Goal: Task Accomplishment & Management: Complete application form

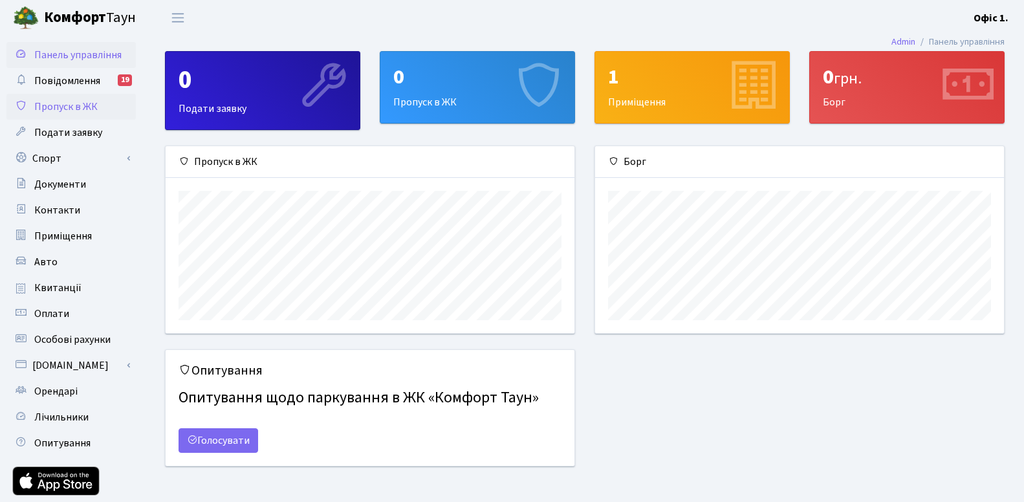
scroll to position [187, 409]
click at [71, 107] on span "Пропуск в ЖК" at bounding box center [65, 107] width 63 height 14
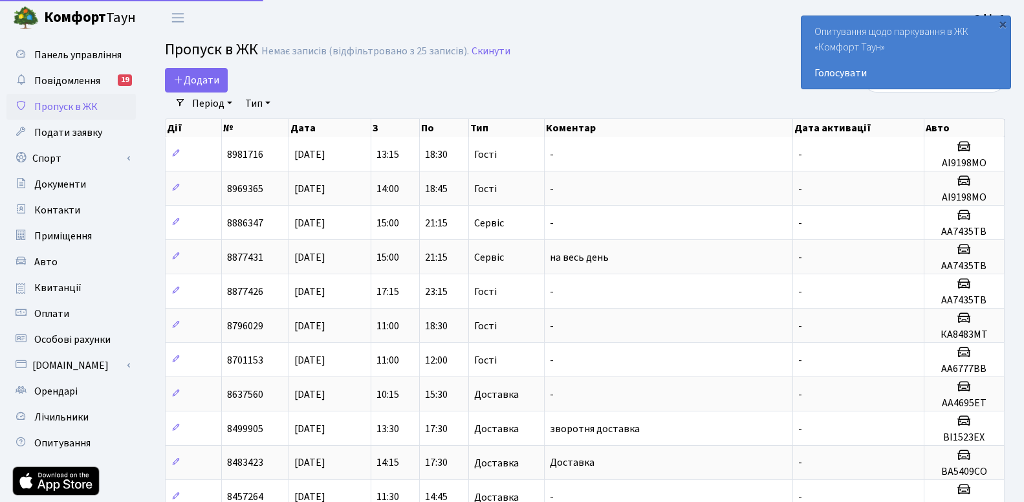
select select "25"
click at [204, 78] on span "Додати" at bounding box center [196, 80] width 46 height 14
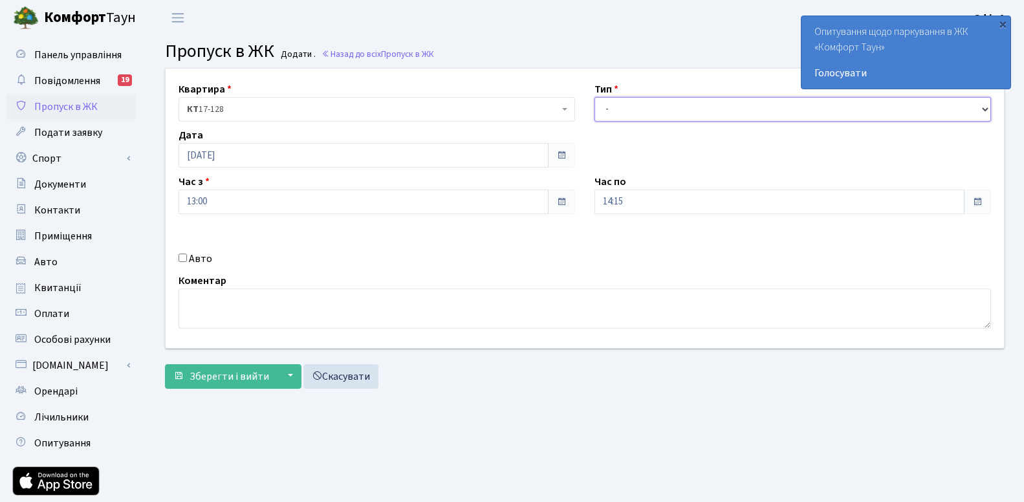
select select "3"
click option "Гості" at bounding box center [0, 0] width 0 height 0
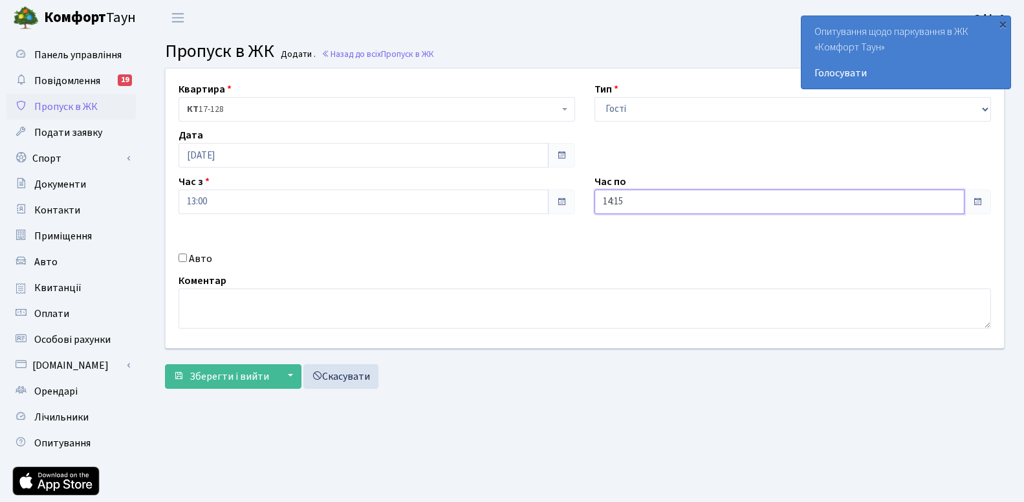
click at [673, 204] on input "14:15" at bounding box center [780, 202] width 370 height 25
click at [626, 248] on icon at bounding box center [630, 246] width 35 height 35
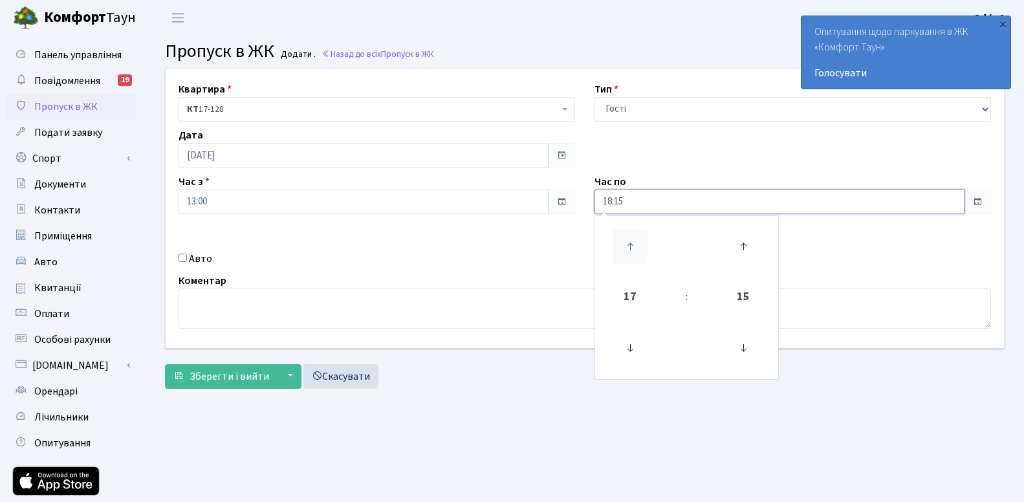
click at [626, 248] on icon at bounding box center [630, 246] width 35 height 35
type input "20:15"
click at [521, 274] on div "Коментар" at bounding box center [585, 301] width 832 height 56
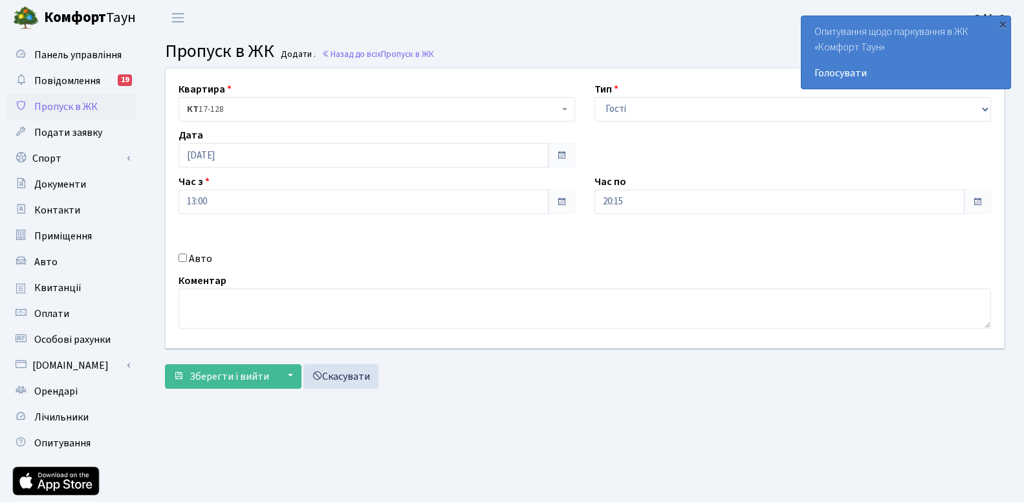
click at [186, 265] on div "Авто" at bounding box center [377, 259] width 416 height 16
click at [182, 255] on input "Авто" at bounding box center [183, 258] width 8 height 8
checkbox input "true"
click at [268, 239] on div "Квартира <b>КТ</b>&nbsp;&nbsp;&nbsp;&nbsp;17-128 КТ 17-128 Тип - Доставка Таксі…" at bounding box center [585, 209] width 858 height 280
click at [659, 248] on input "text" at bounding box center [793, 248] width 397 height 25
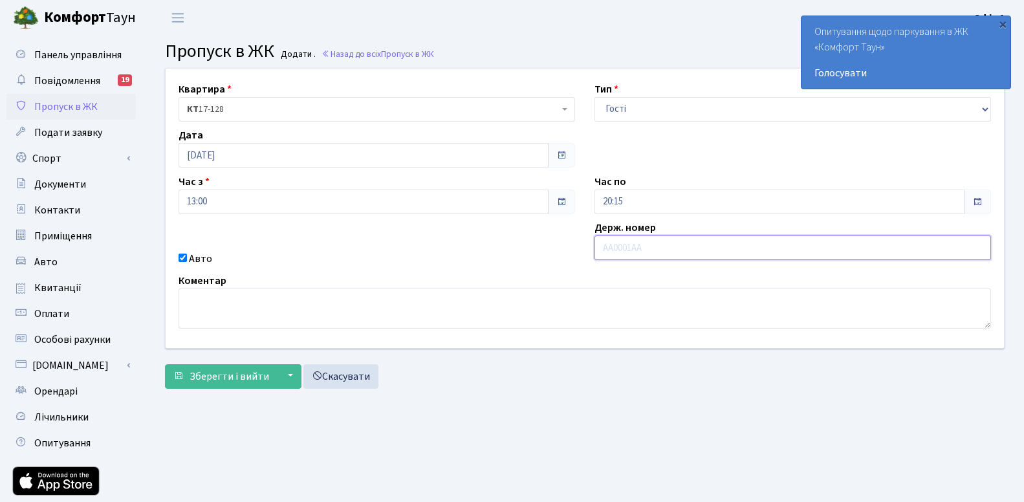
paste input "Аі9198мо"
type input "АІ9198МО"
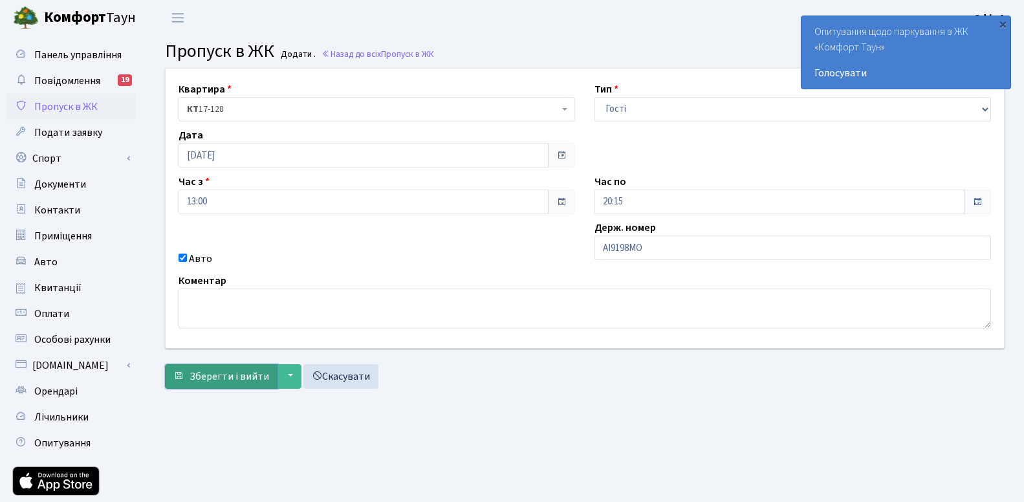
click at [232, 380] on span "Зберегти і вийти" at bounding box center [230, 376] width 80 height 14
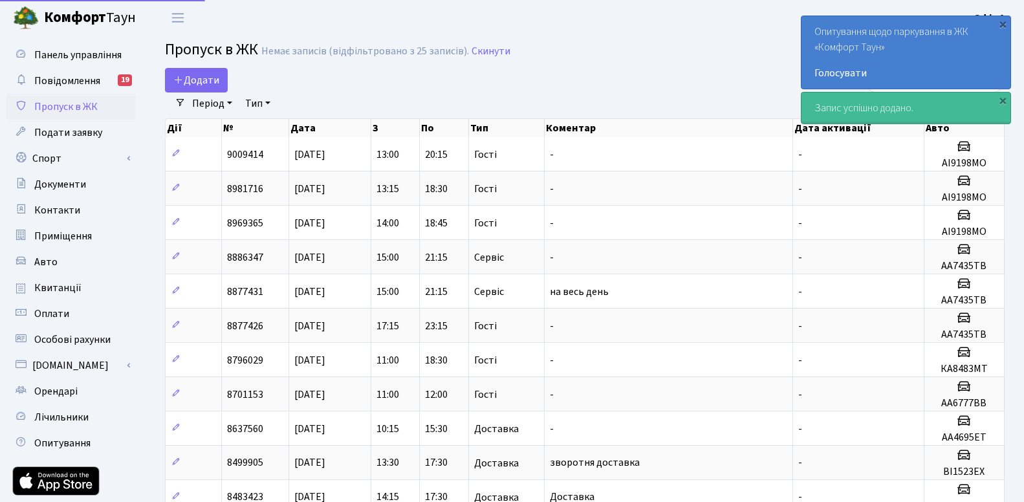
select select "25"
